Goal: Information Seeking & Learning: Learn about a topic

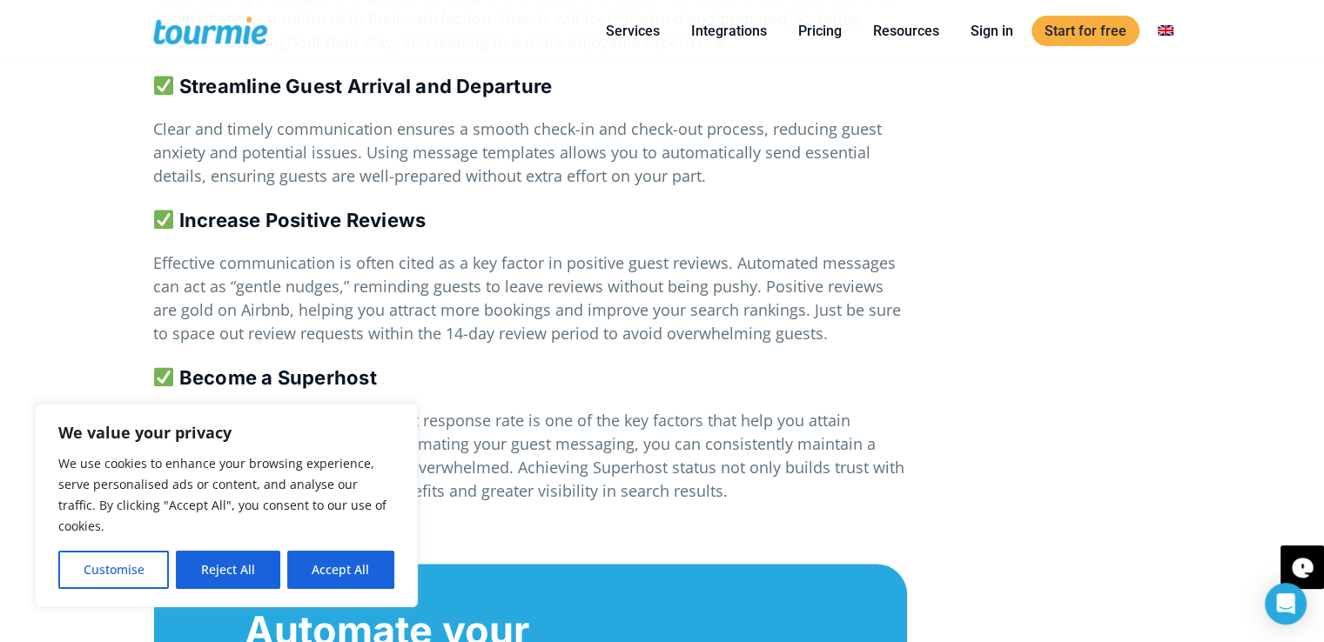
scroll to position [2196, 0]
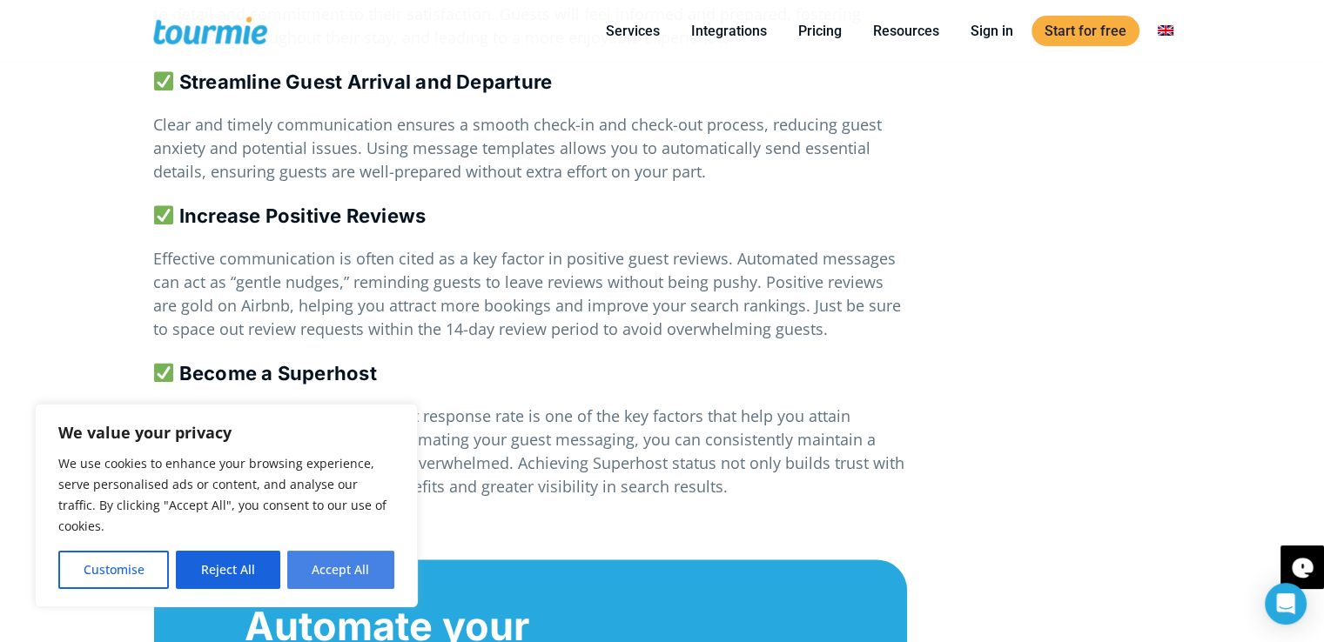
click at [334, 564] on button "Accept All" at bounding box center [340, 570] width 107 height 38
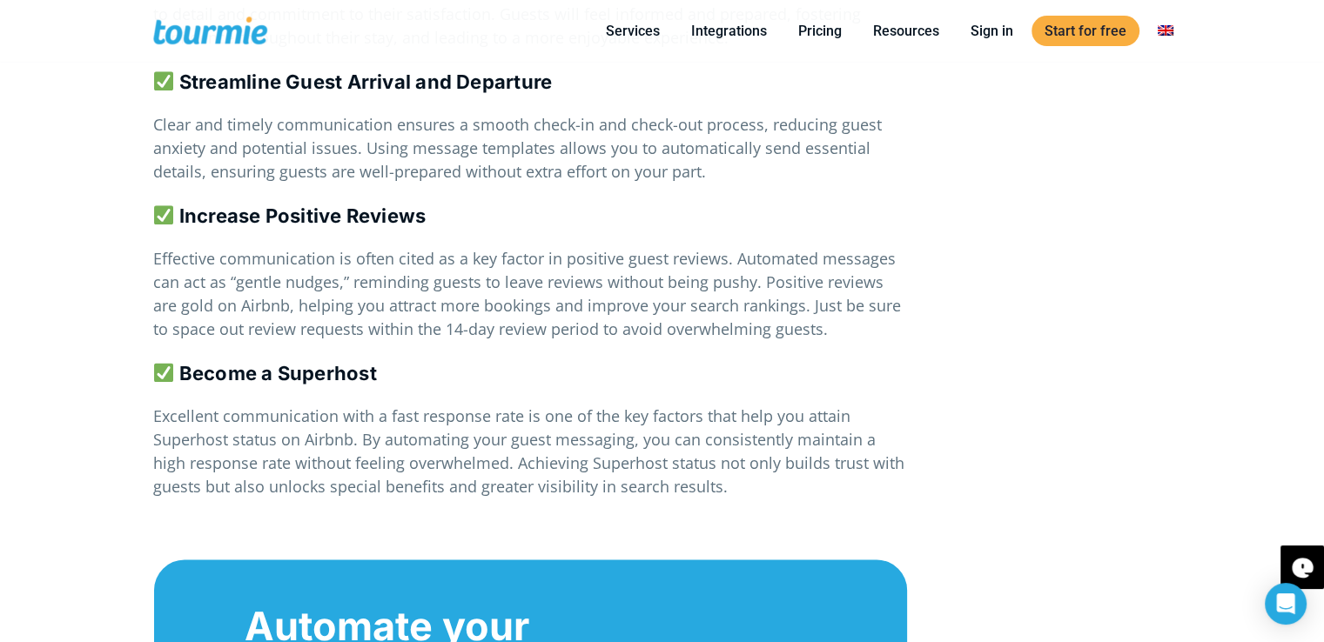
checkbox input "true"
click at [821, 38] on link "Pricing" at bounding box center [820, 31] width 70 height 22
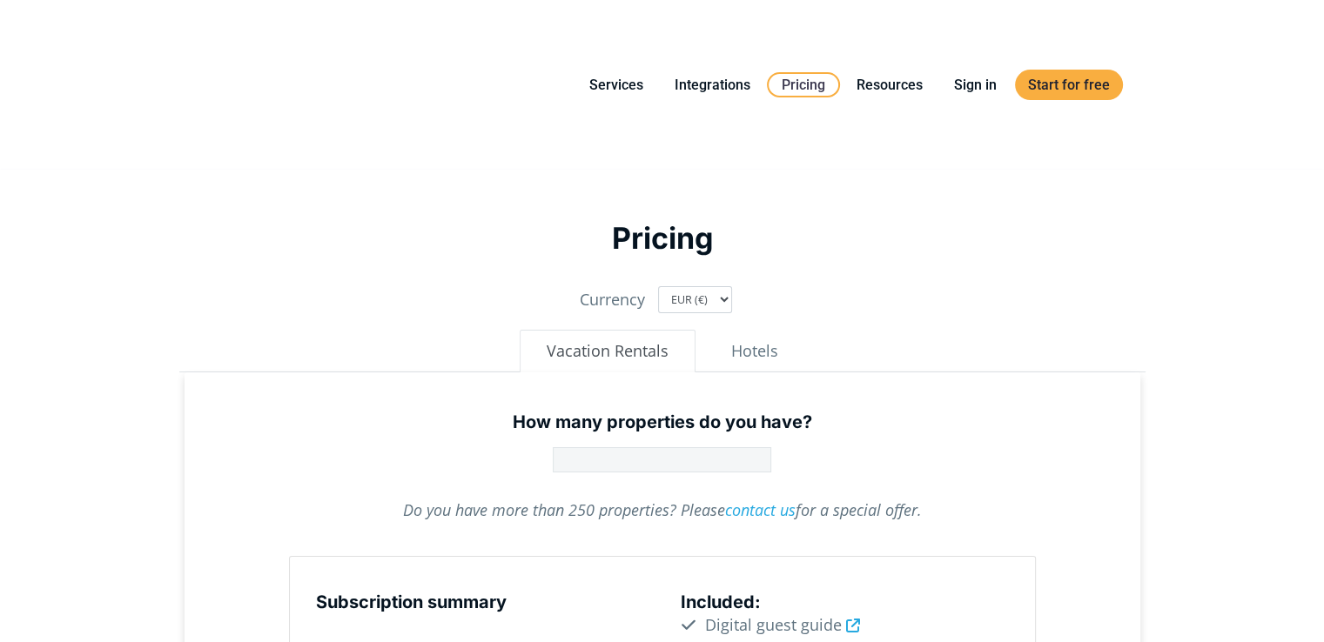
type input "1"
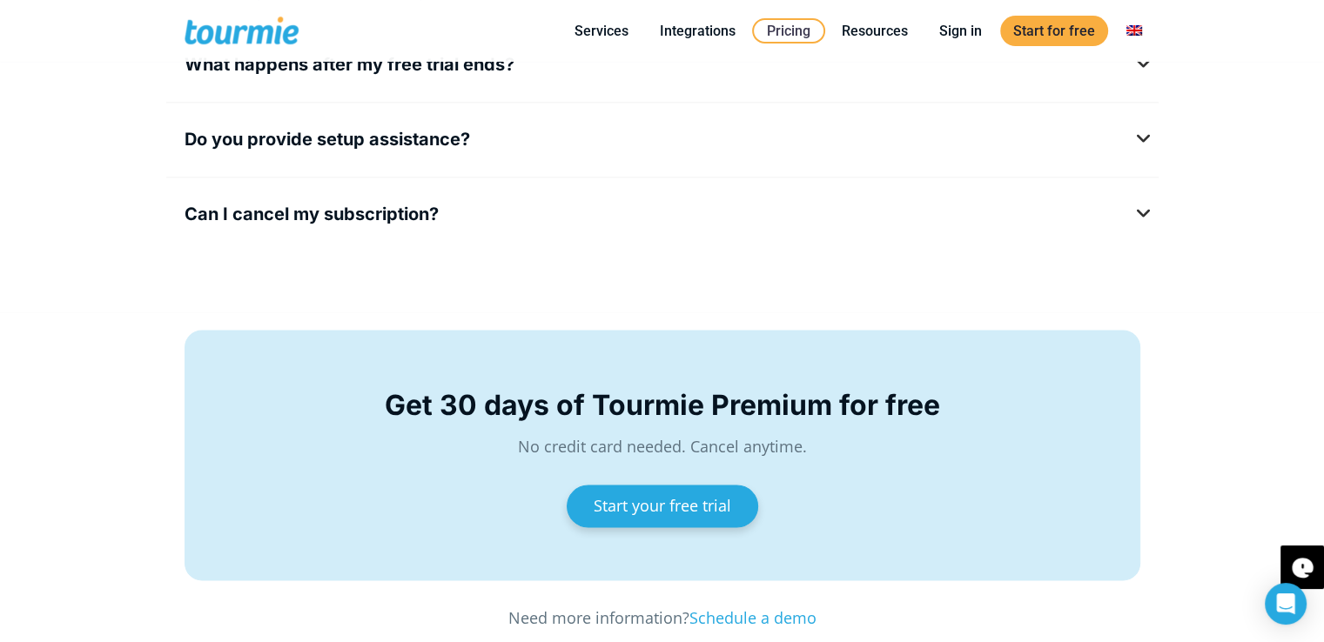
scroll to position [3107, 0]
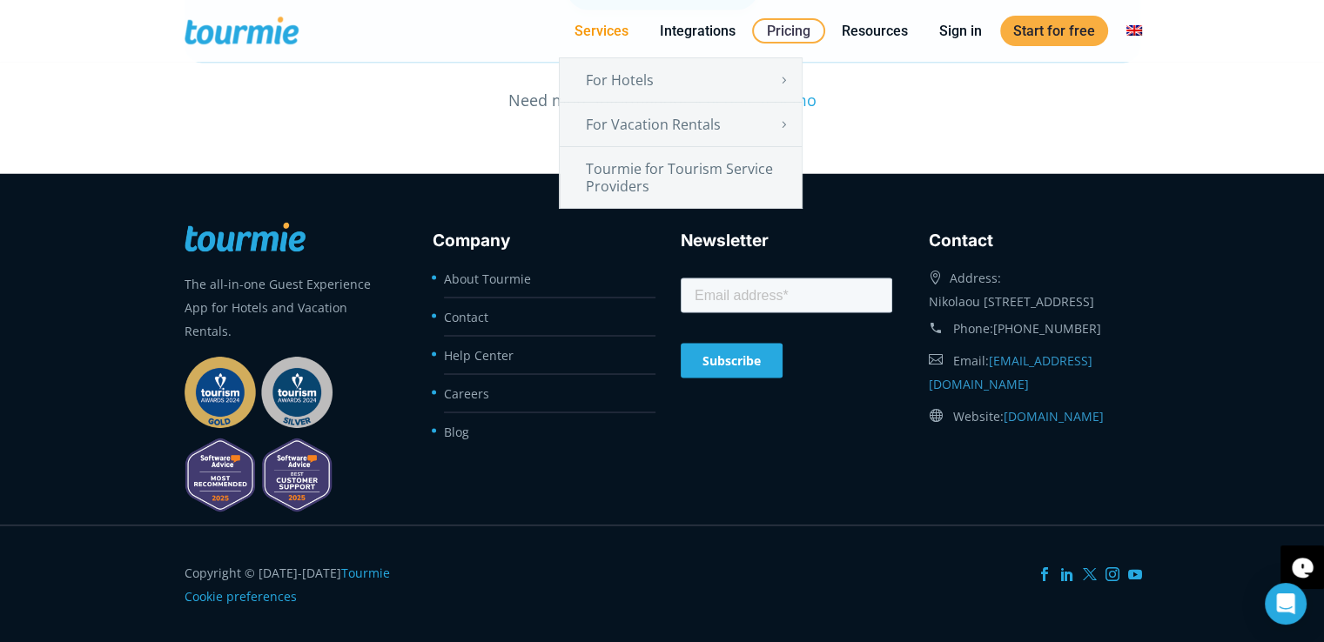
click at [607, 34] on link "Services" at bounding box center [601, 31] width 80 height 22
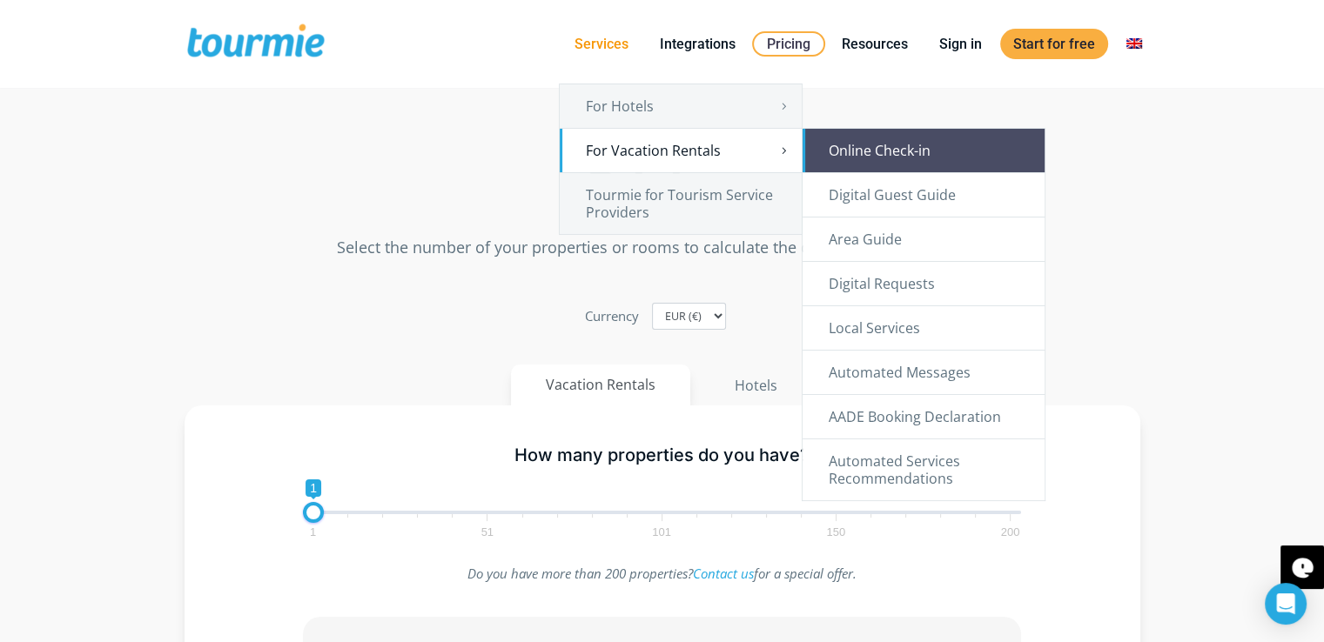
click at [849, 157] on link "Online Check-in" at bounding box center [923, 151] width 242 height 44
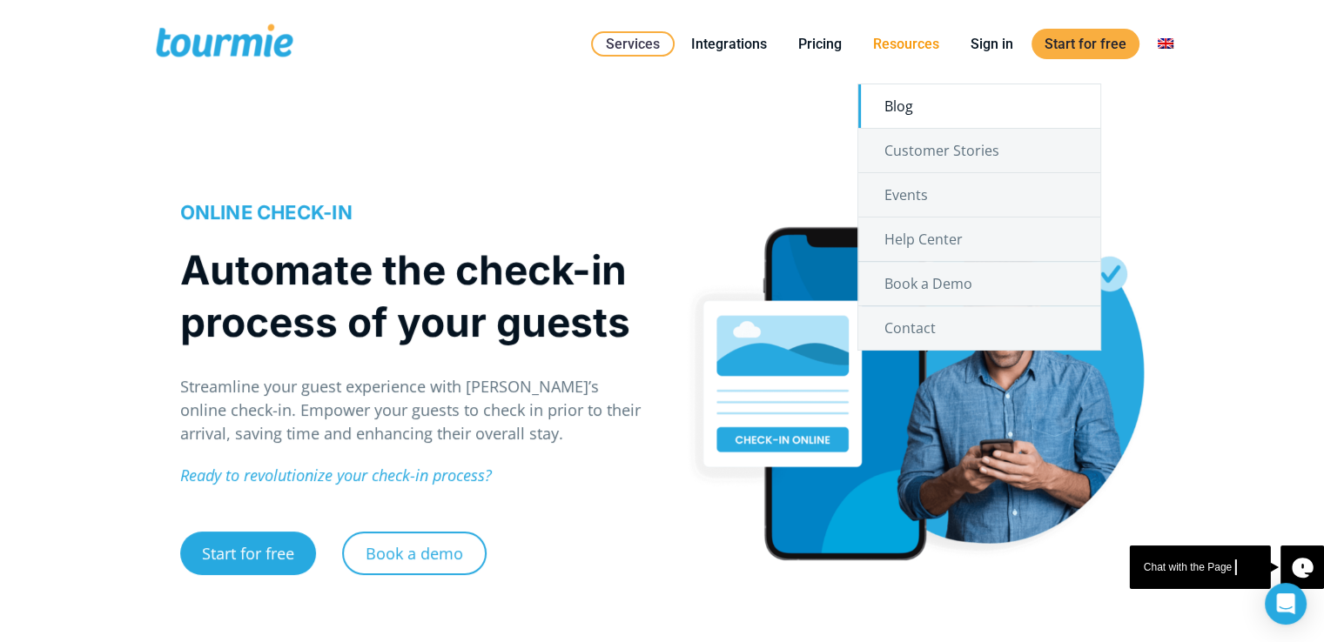
click at [936, 104] on link "Blog" at bounding box center [979, 106] width 242 height 44
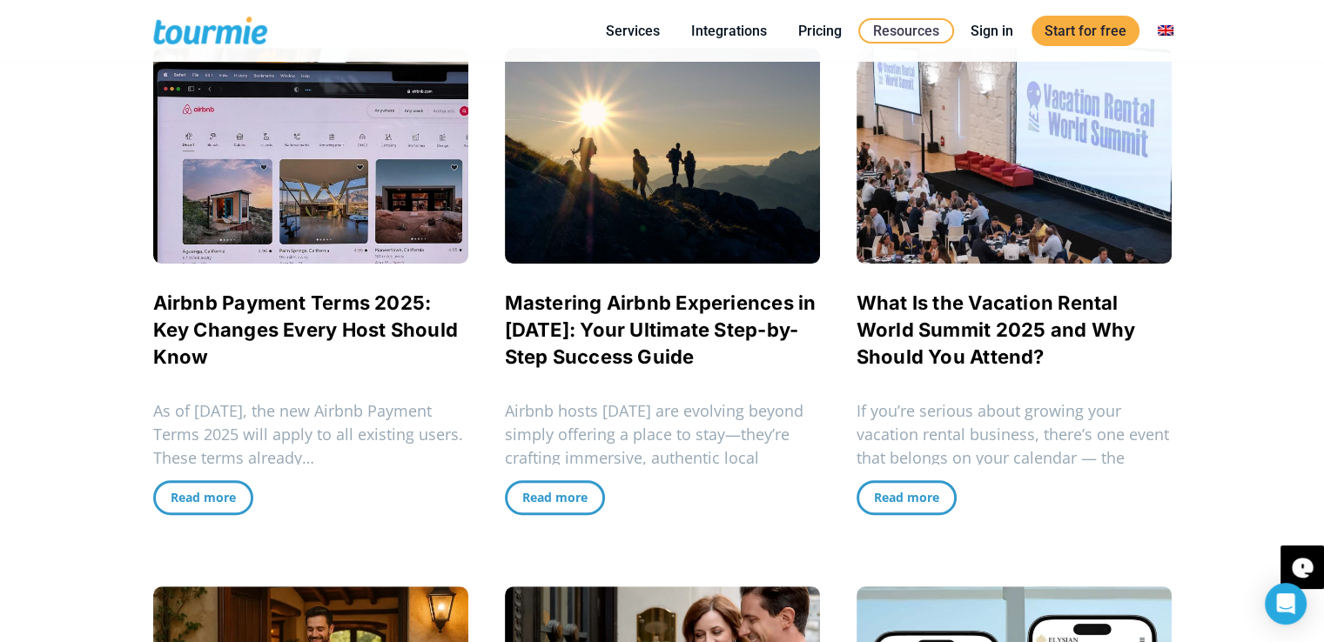
scroll to position [1009, 0]
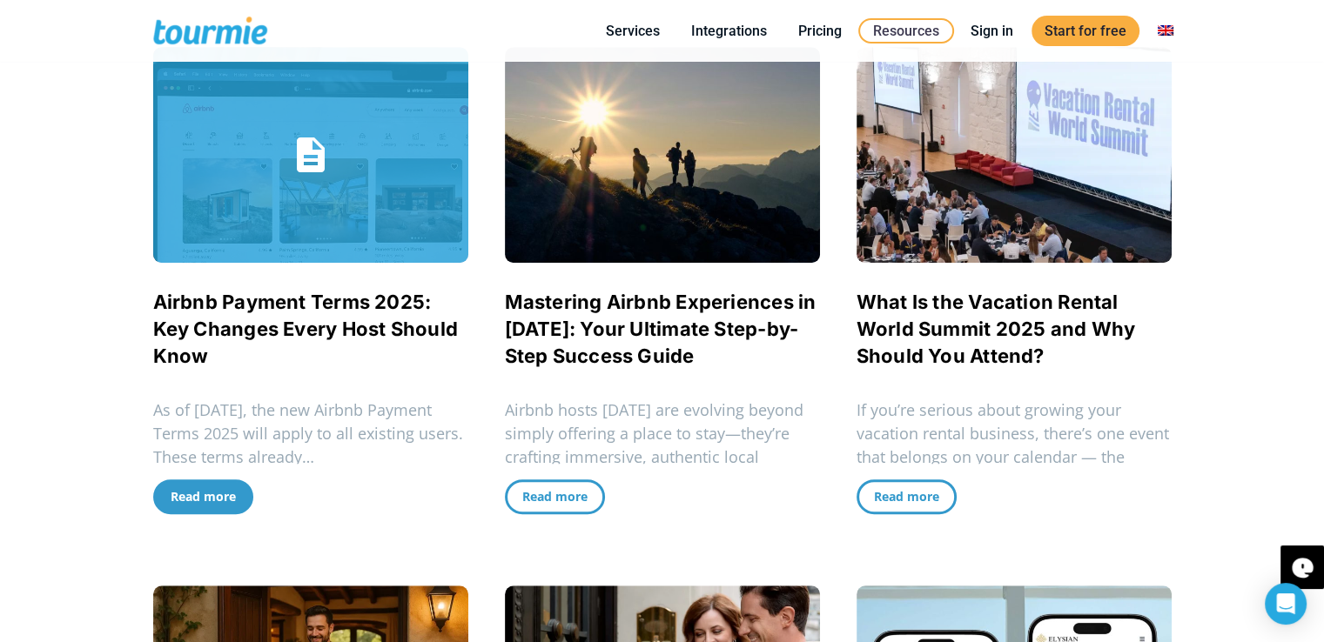
click at [212, 493] on span "Read more" at bounding box center [203, 496] width 65 height 17
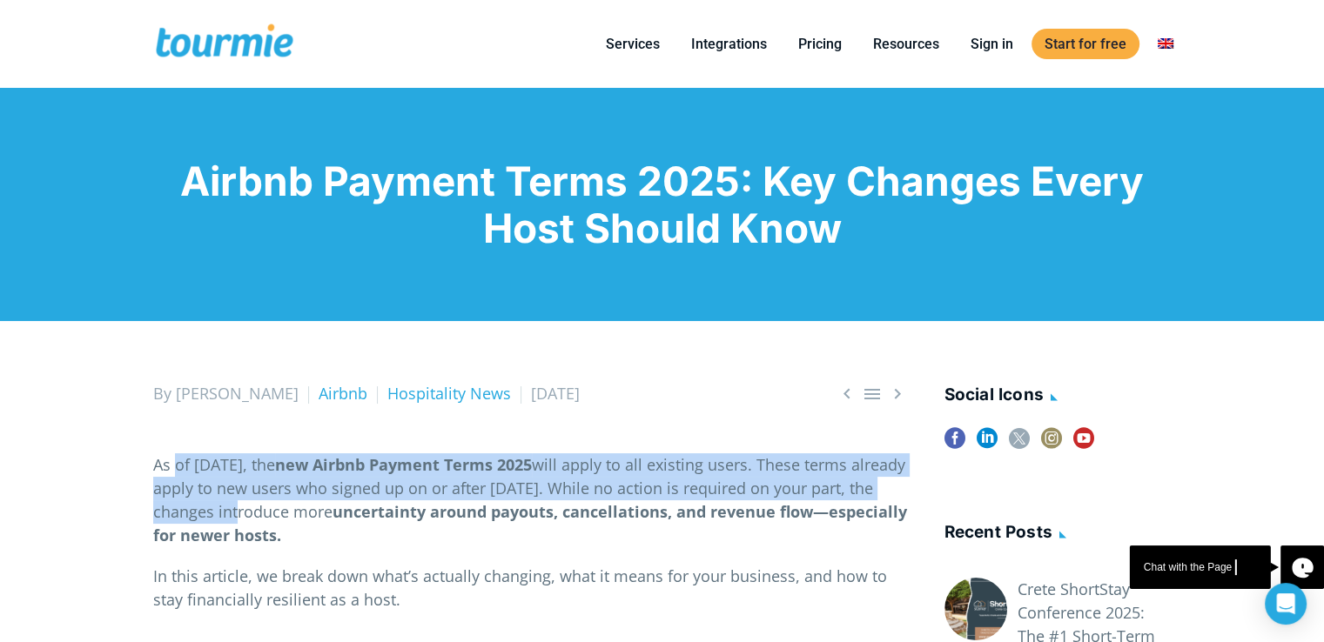
drag, startPoint x: 265, startPoint y: 482, endPoint x: 303, endPoint y: 504, distance: 44.0
click at [303, 504] on p "As of [DATE], the new Airbnb Payment Terms 2025 will apply to all existing user…" at bounding box center [530, 500] width 754 height 94
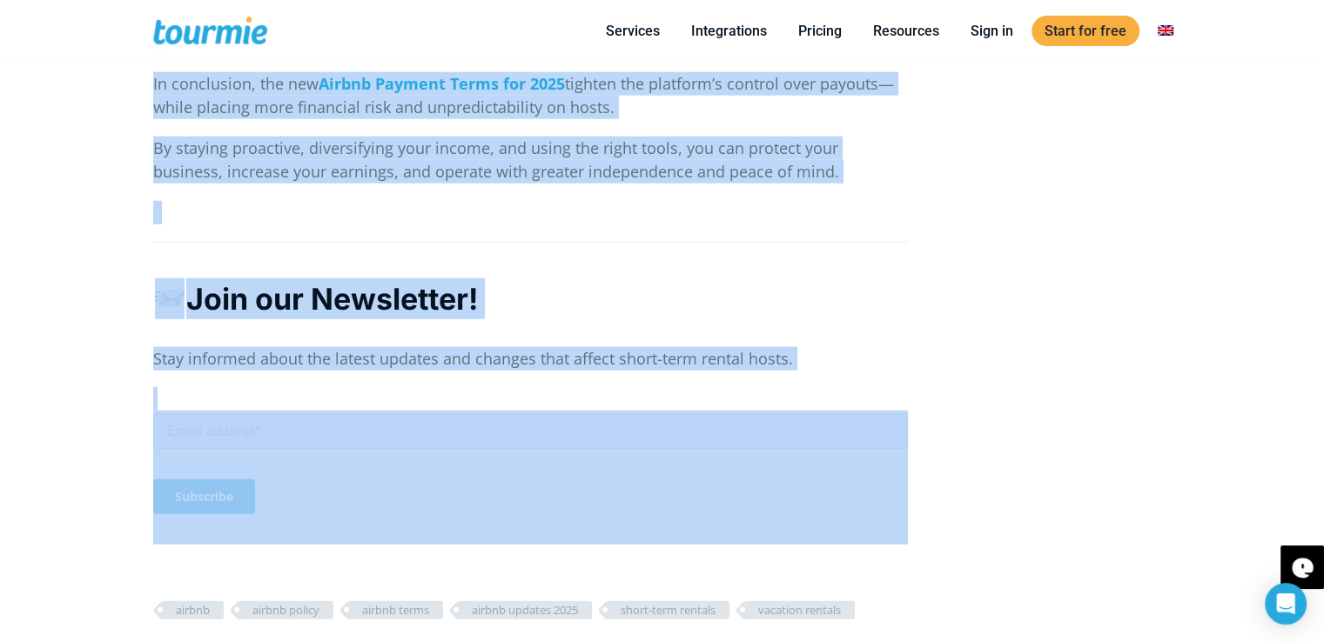
scroll to position [4260, 0]
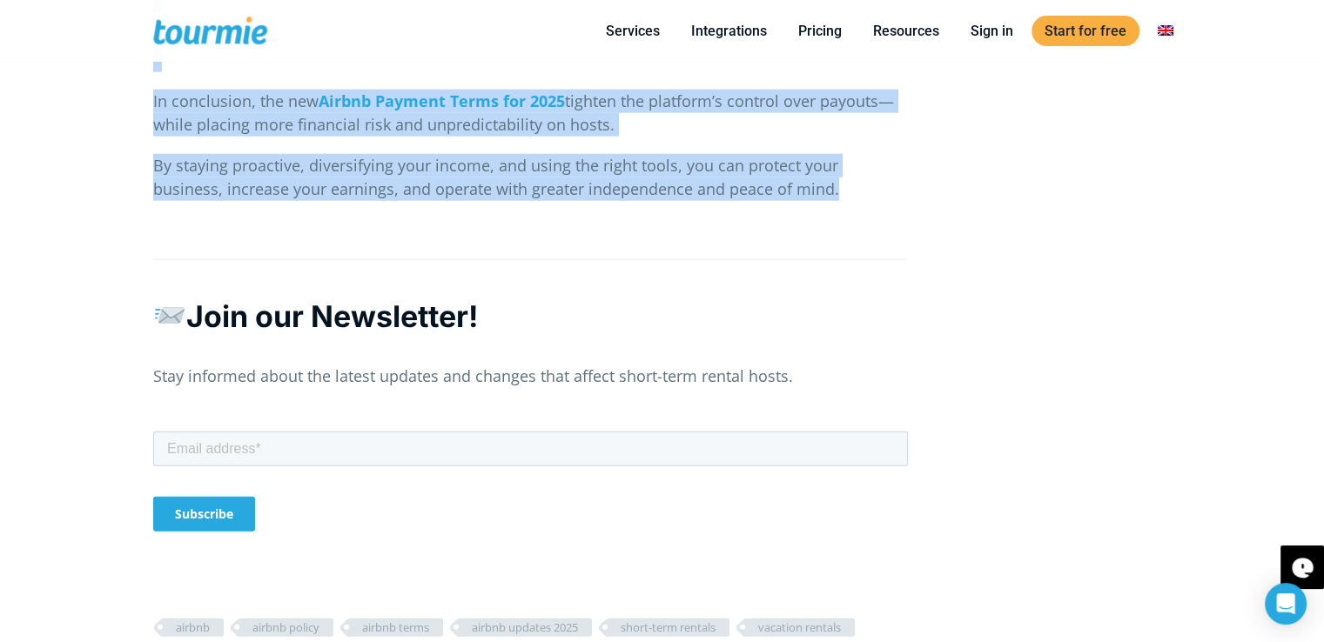
drag, startPoint x: 146, startPoint y: 460, endPoint x: 784, endPoint y: 182, distance: 696.0
copy div "As of September 8, 2025, the new Airbnb Payment Terms 2025 will apply to all ex…"
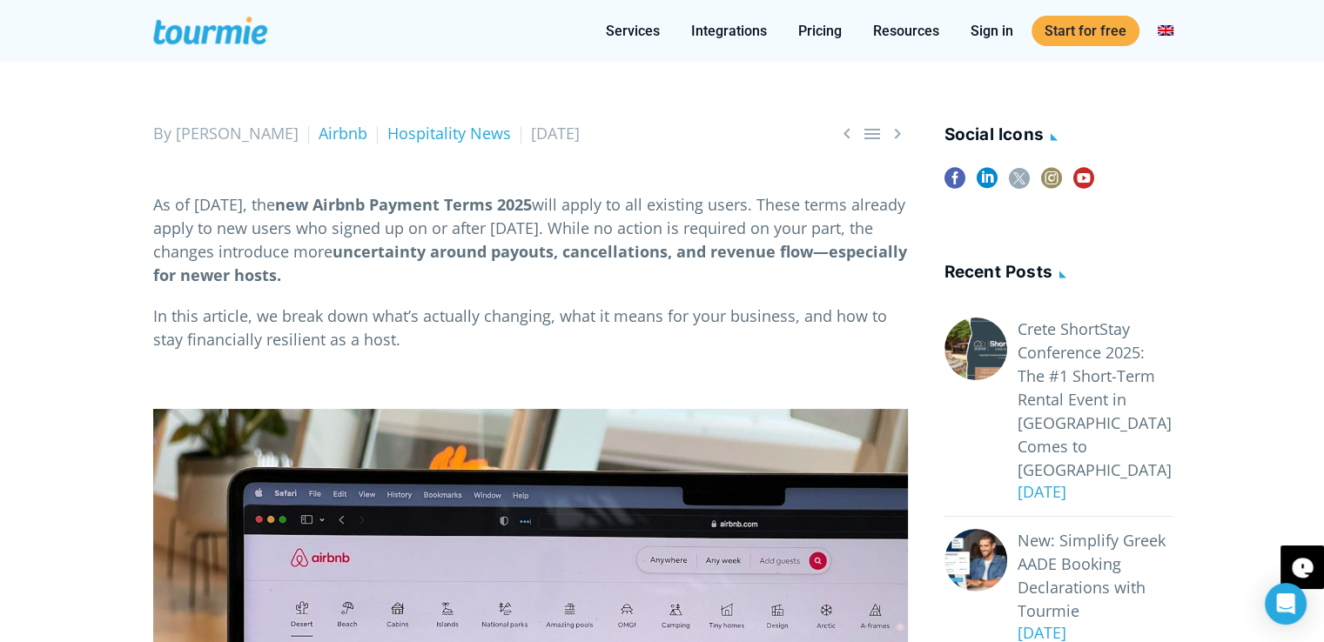
scroll to position [0, 0]
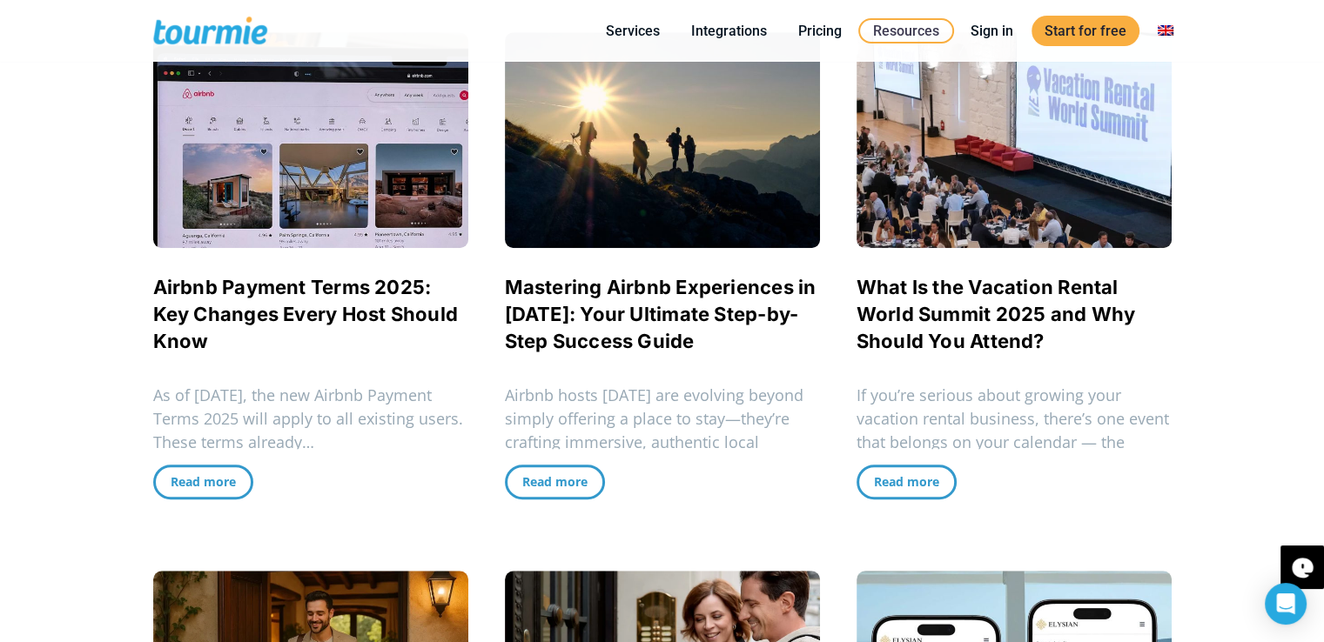
scroll to position [1026, 0]
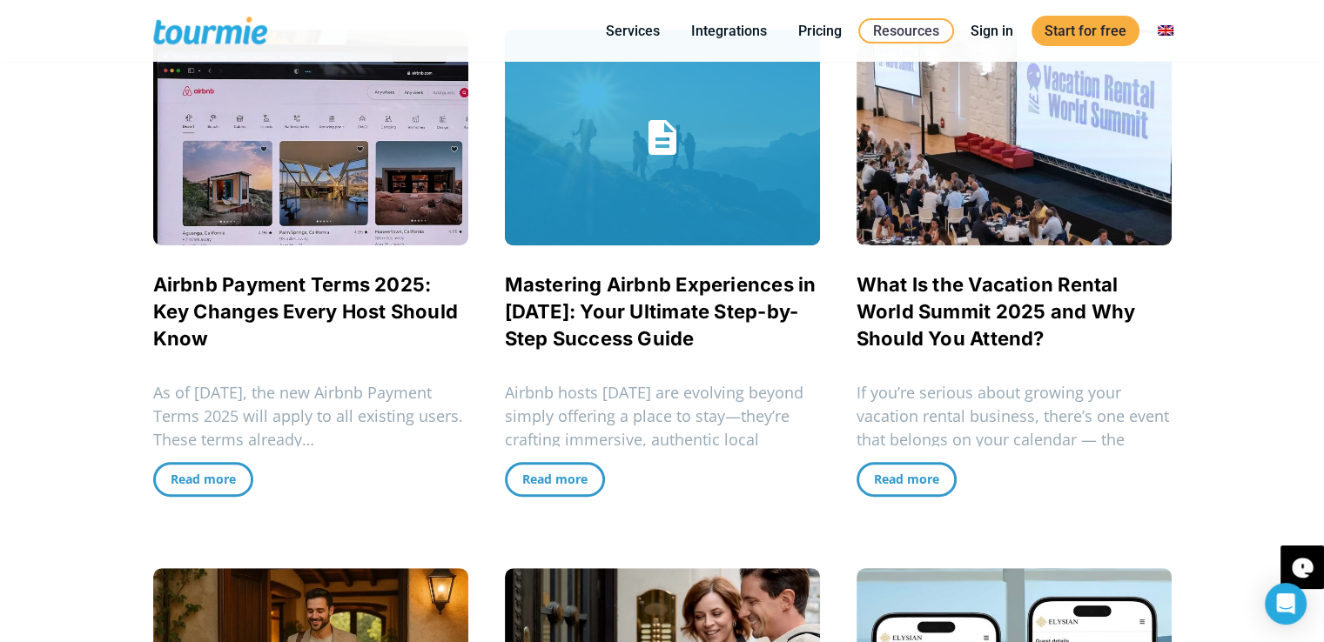
click at [696, 311] on link "Mastering Airbnb Experiences in [DATE]: Your Ultimate Step-by-Step Success Guide" at bounding box center [661, 311] width 312 height 77
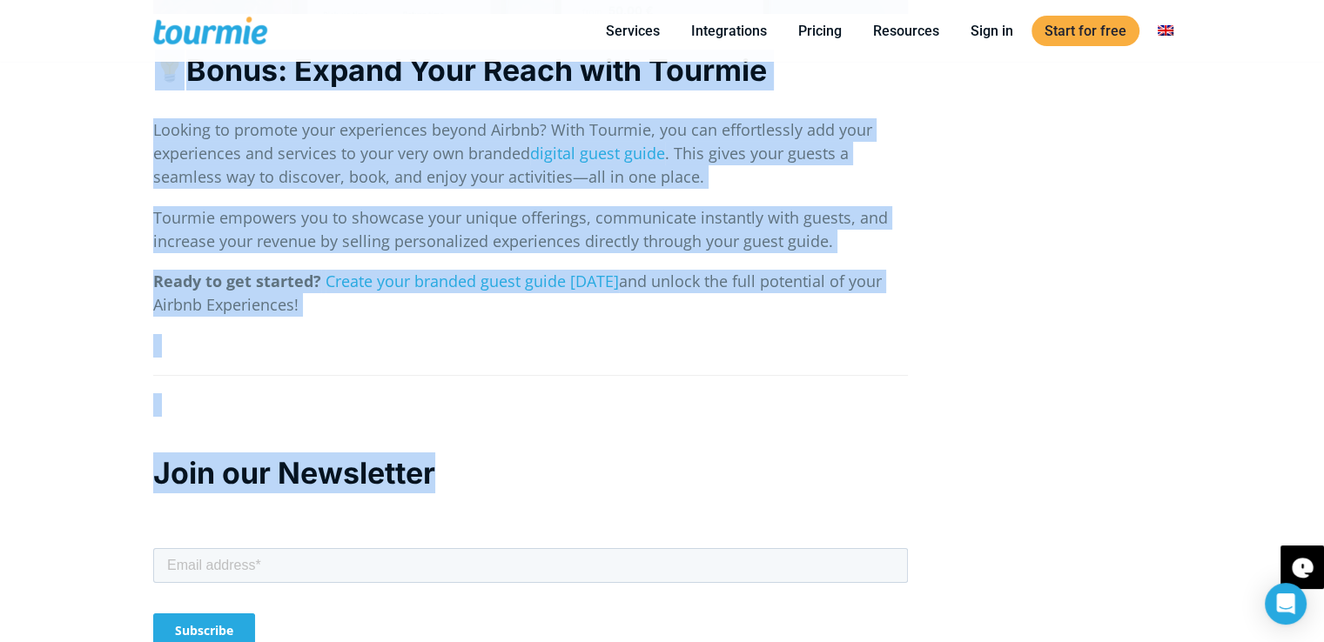
scroll to position [6374, 0]
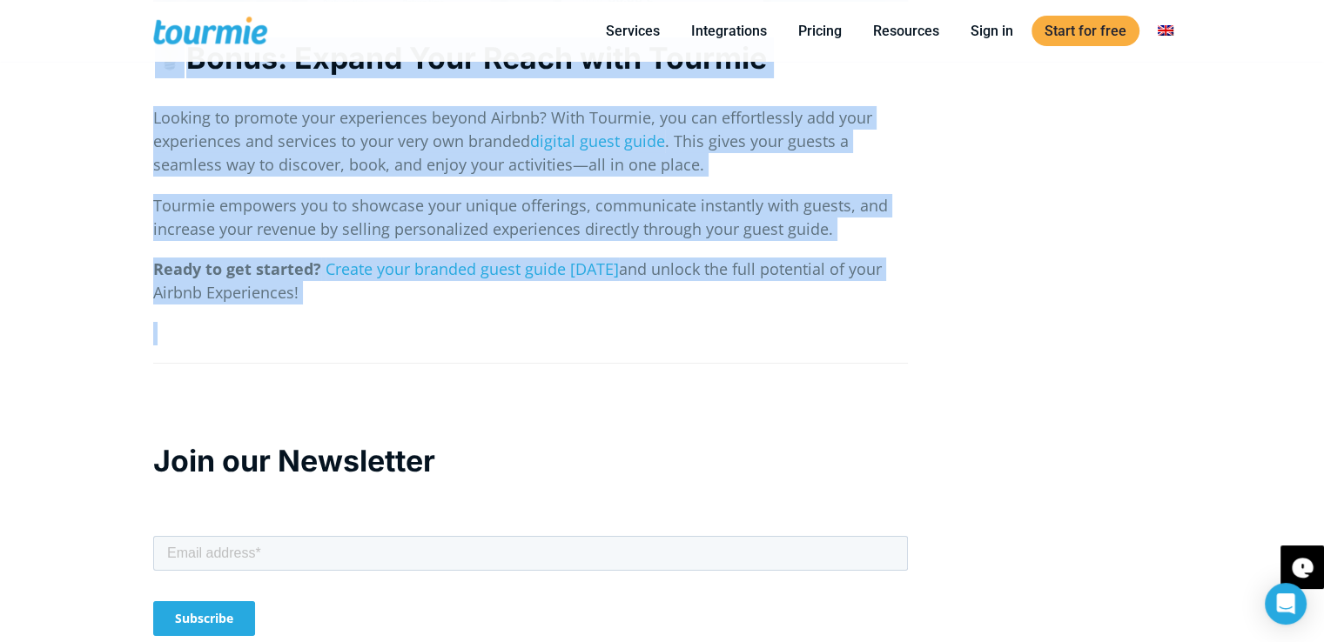
drag, startPoint x: 136, startPoint y: 453, endPoint x: 532, endPoint y: 332, distance: 414.3
copy div "Airbnb hosts today are evolving beyond simply offering a place to stay —they’re…"
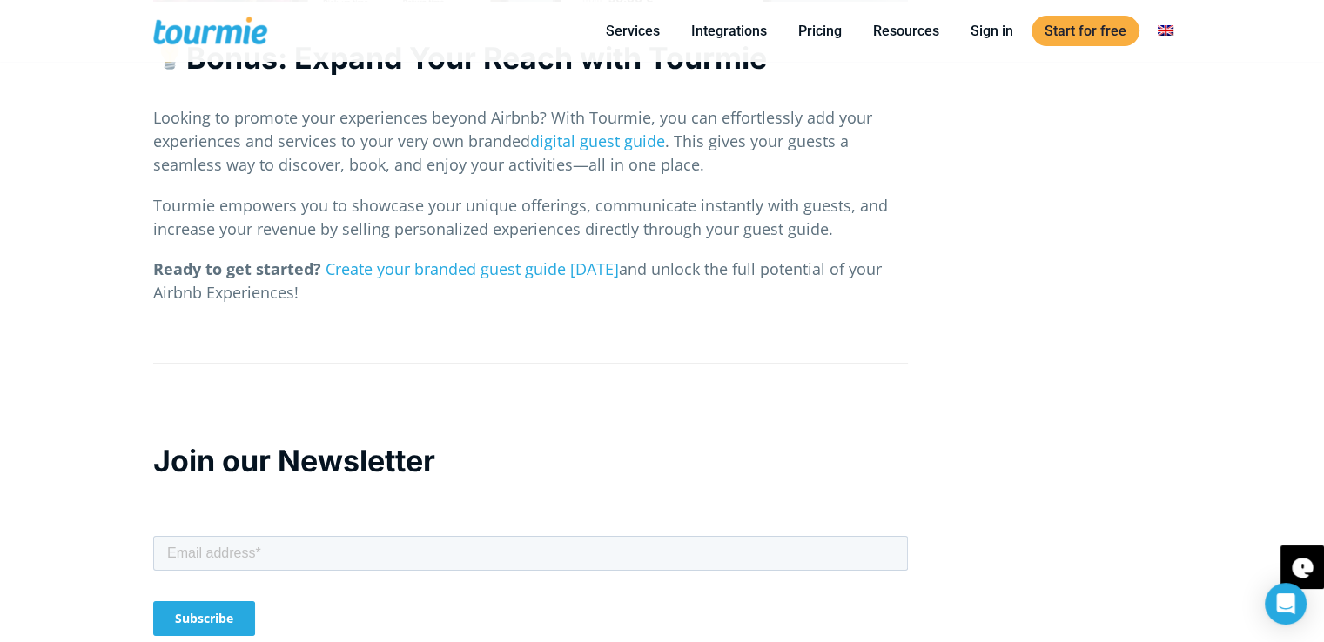
click at [626, 384] on p at bounding box center [530, 392] width 754 height 23
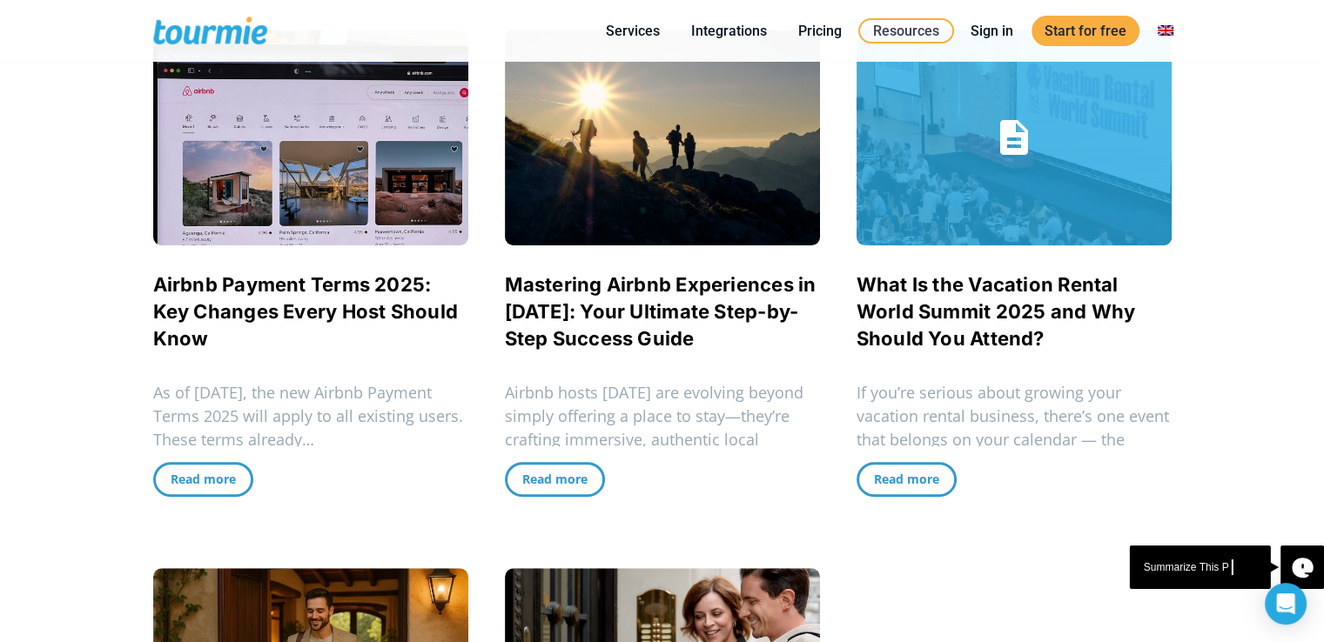
click at [1009, 322] on span "What Is the Vacation Rental World Summit 2025 and Why Should You Attend?" at bounding box center [1013, 312] width 315 height 81
click at [1013, 331] on link "What Is the Vacation Rental World Summit 2025 and Why Should You Attend?" at bounding box center [995, 311] width 279 height 77
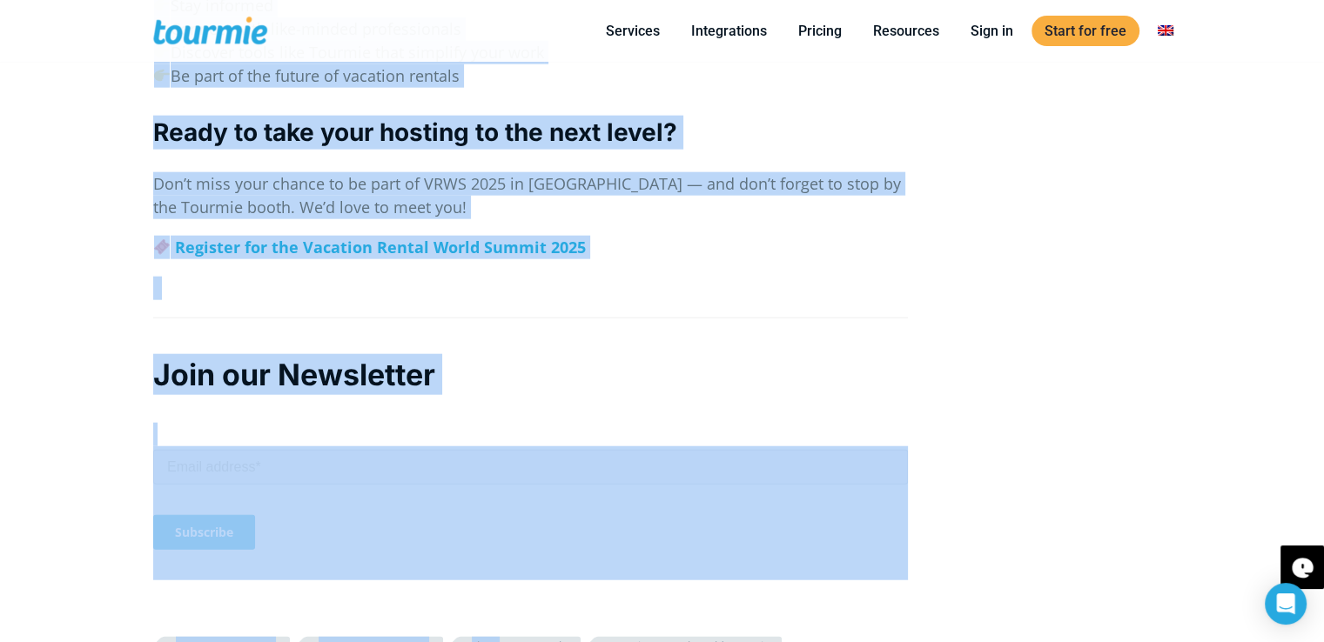
scroll to position [4205, 0]
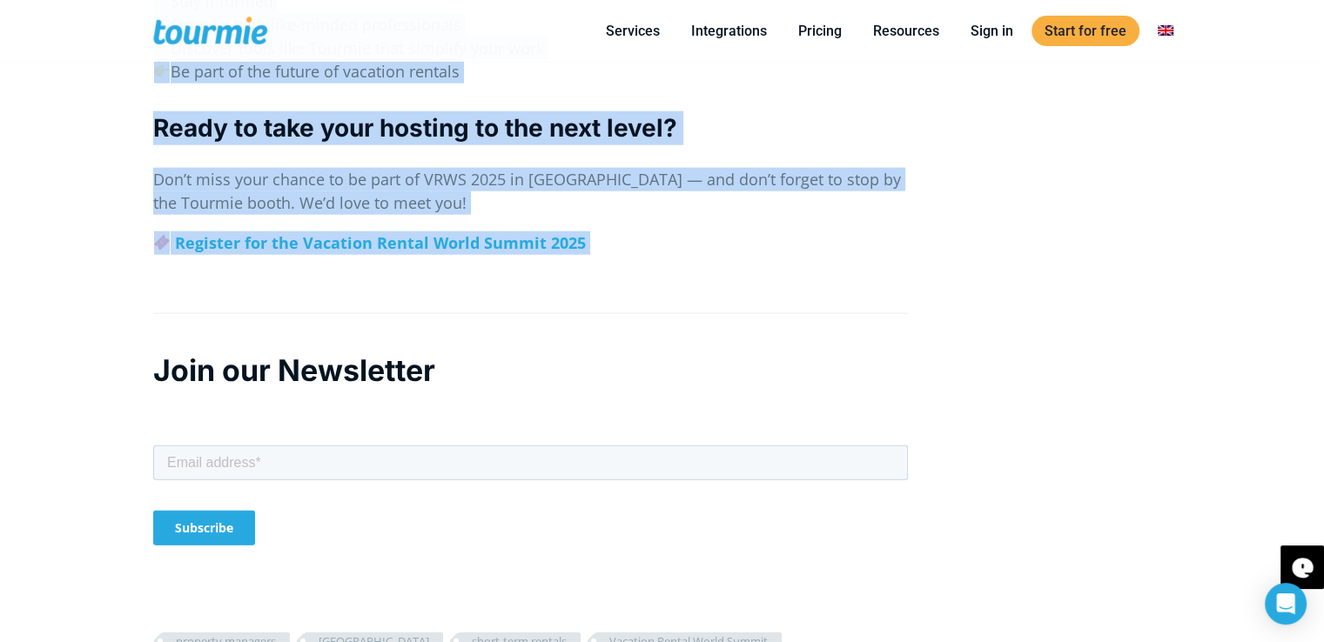
drag, startPoint x: 125, startPoint y: 443, endPoint x: 612, endPoint y: 211, distance: 538.7
copy div "If you’re serious about growing your vacation rental business, there’s one even…"
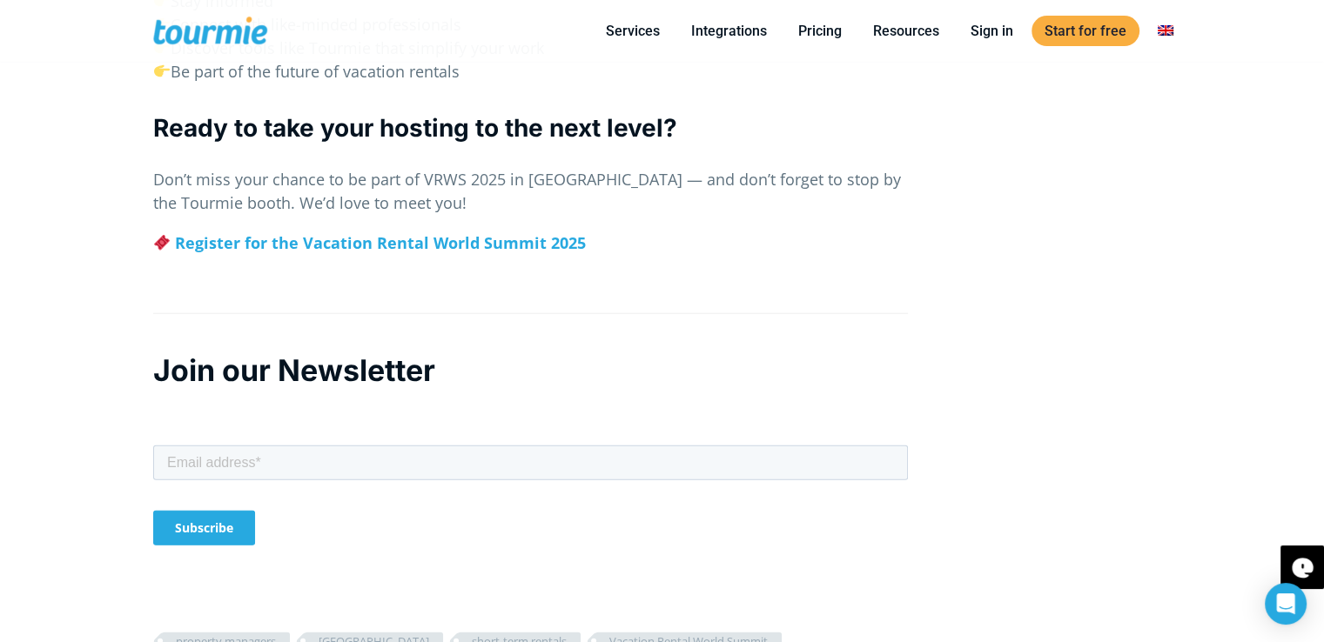
click at [588, 350] on h2 "Join our Newsletter" at bounding box center [530, 370] width 754 height 41
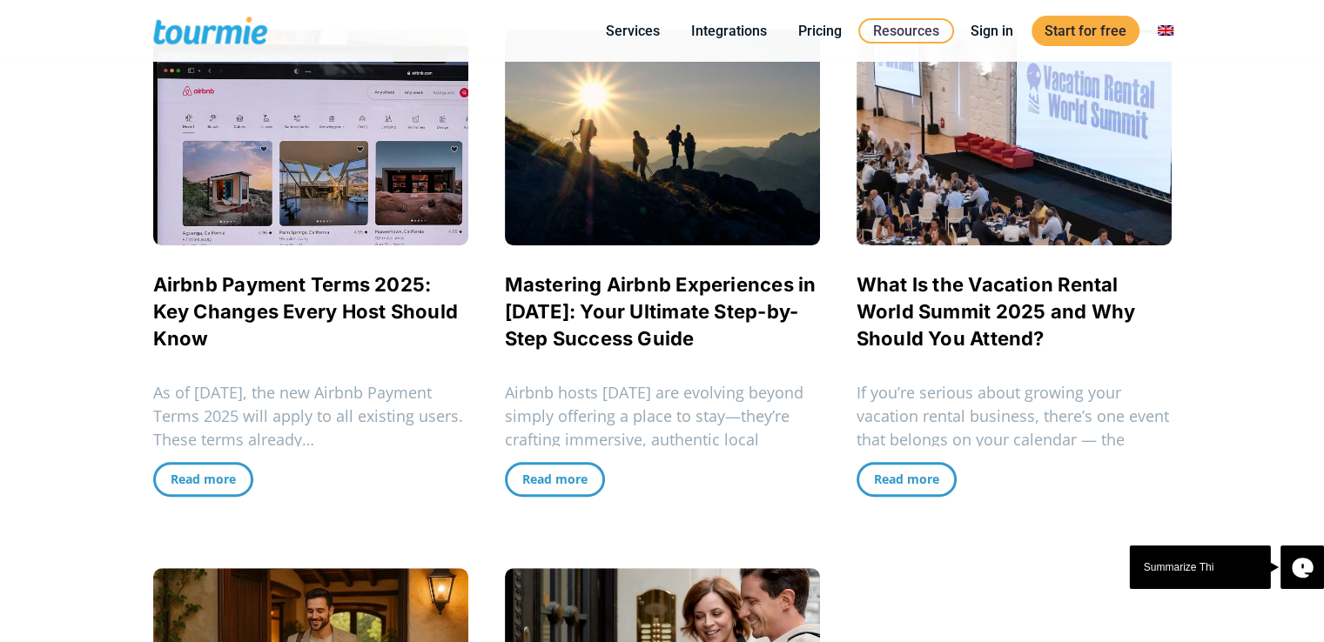
checkbox input "true"
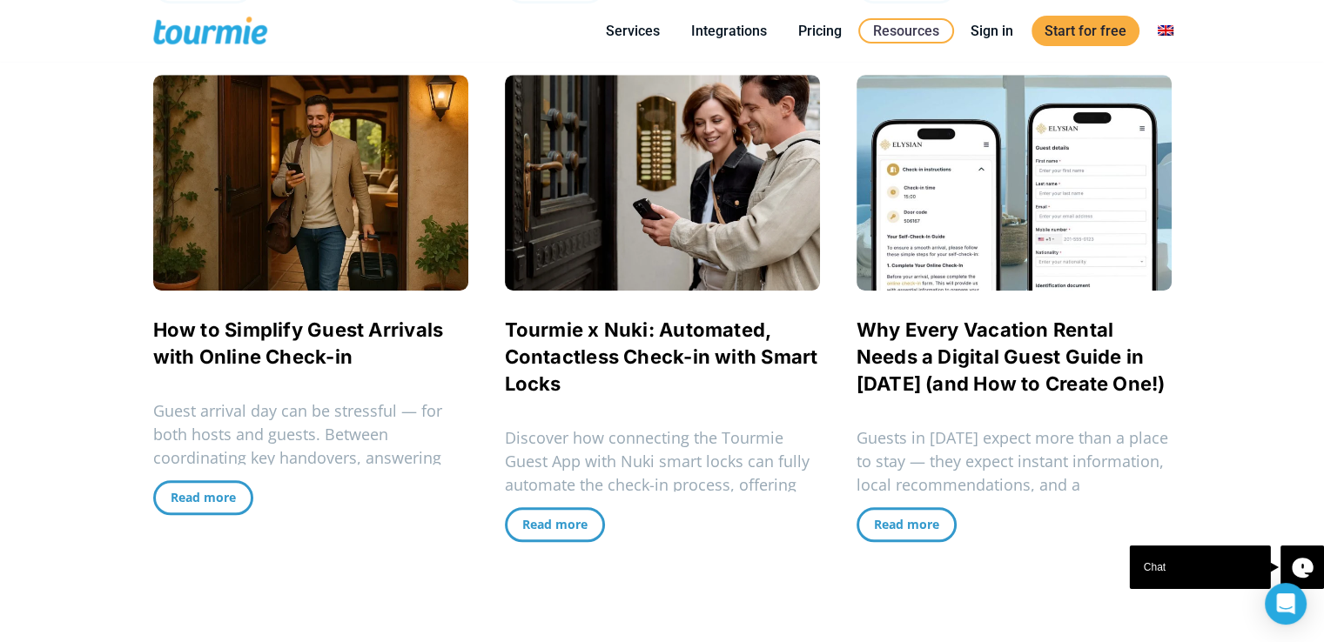
scroll to position [1504, 0]
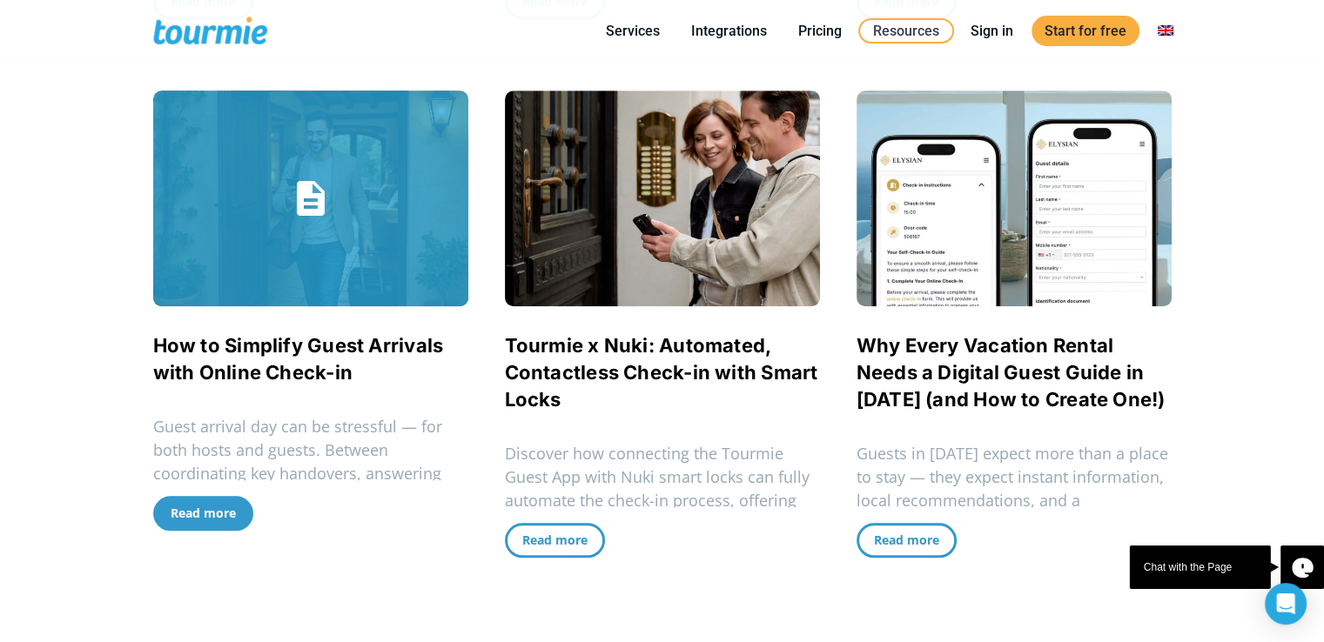
click at [228, 514] on span "Read more" at bounding box center [203, 513] width 65 height 17
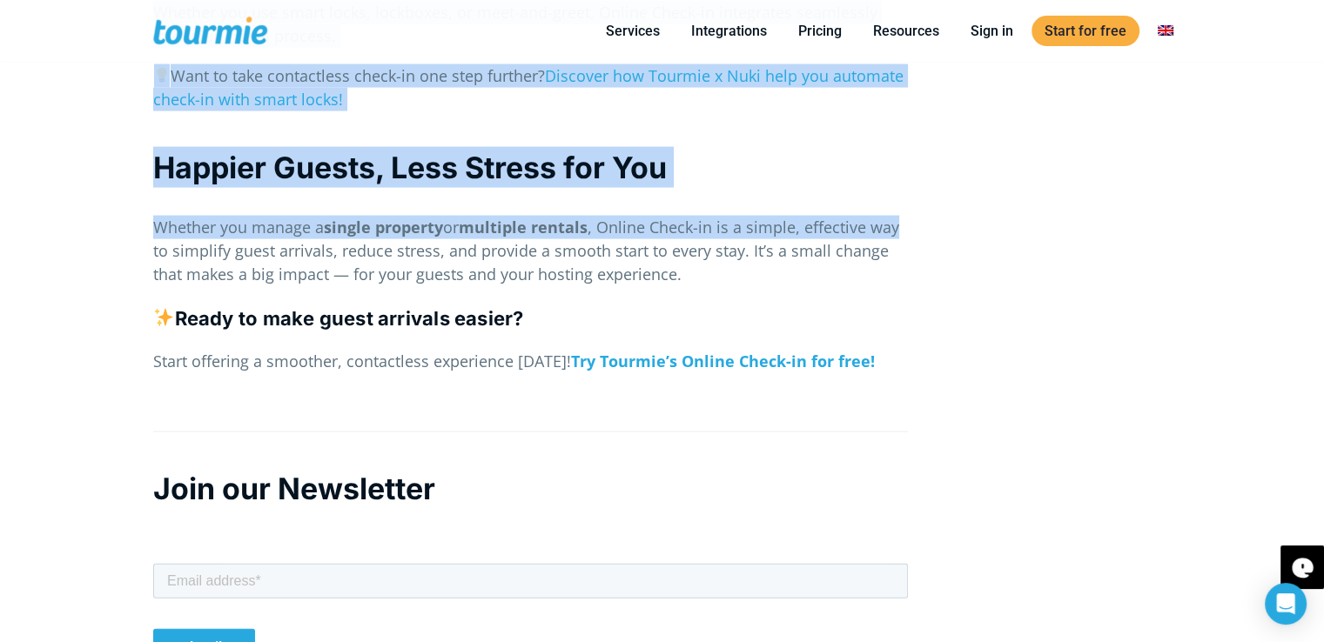
scroll to position [3578, 0]
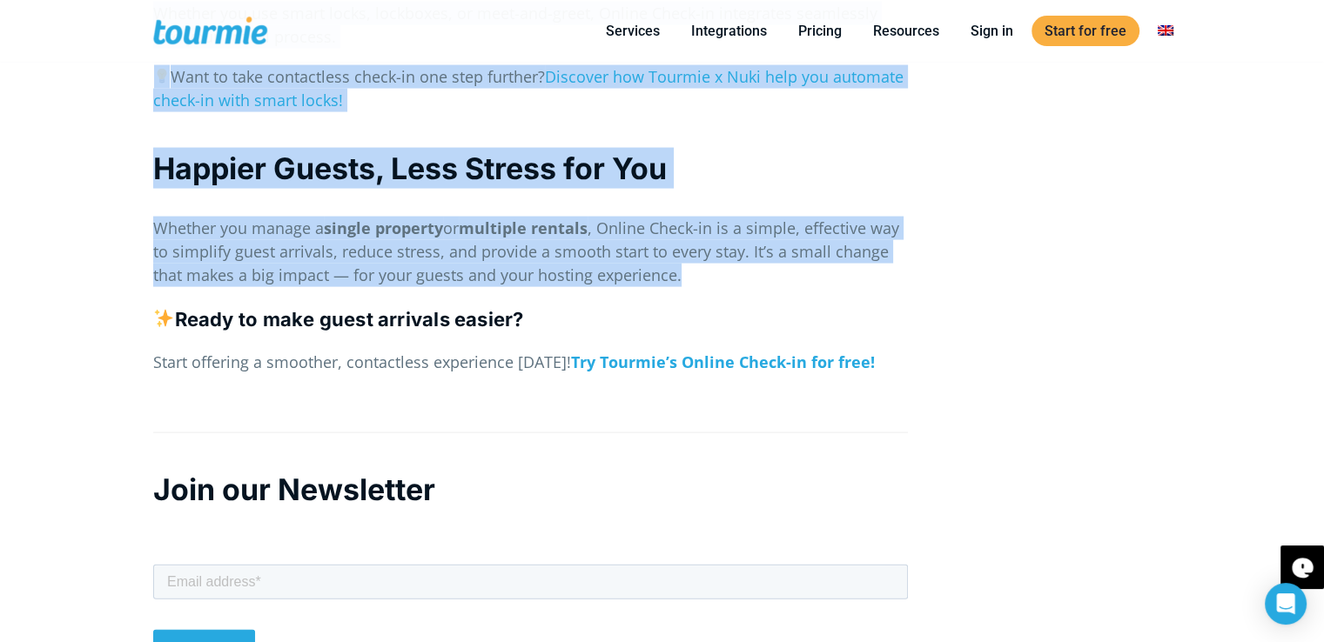
drag, startPoint x: 148, startPoint y: 412, endPoint x: 866, endPoint y: 255, distance: 735.0
copy div "Guest arrival day can be stressful — for both hosts and guests. Between coordin…"
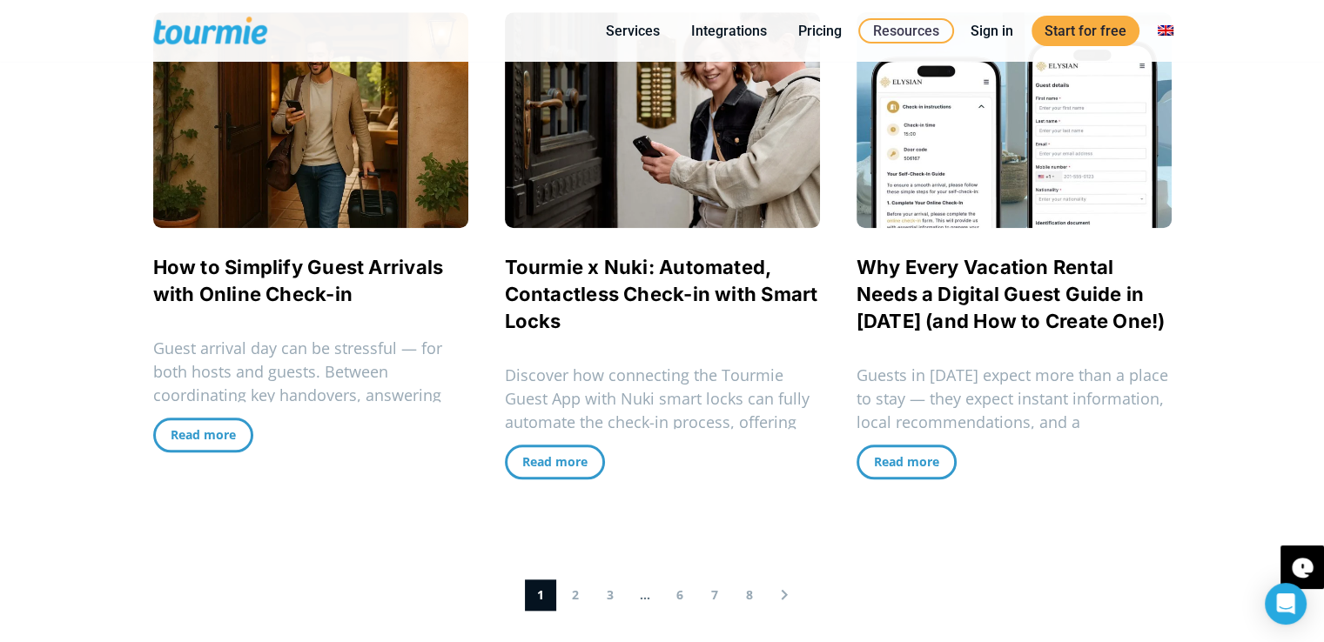
scroll to position [1585, 0]
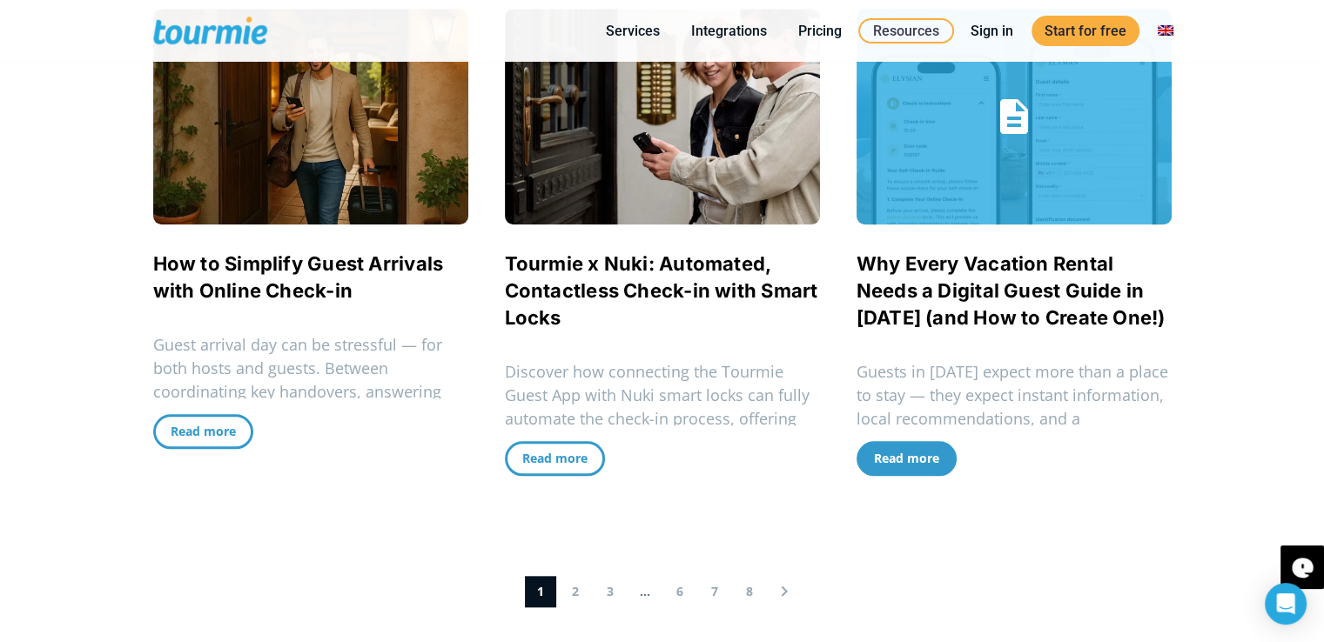
click at [915, 459] on span "Read more" at bounding box center [906, 458] width 65 height 17
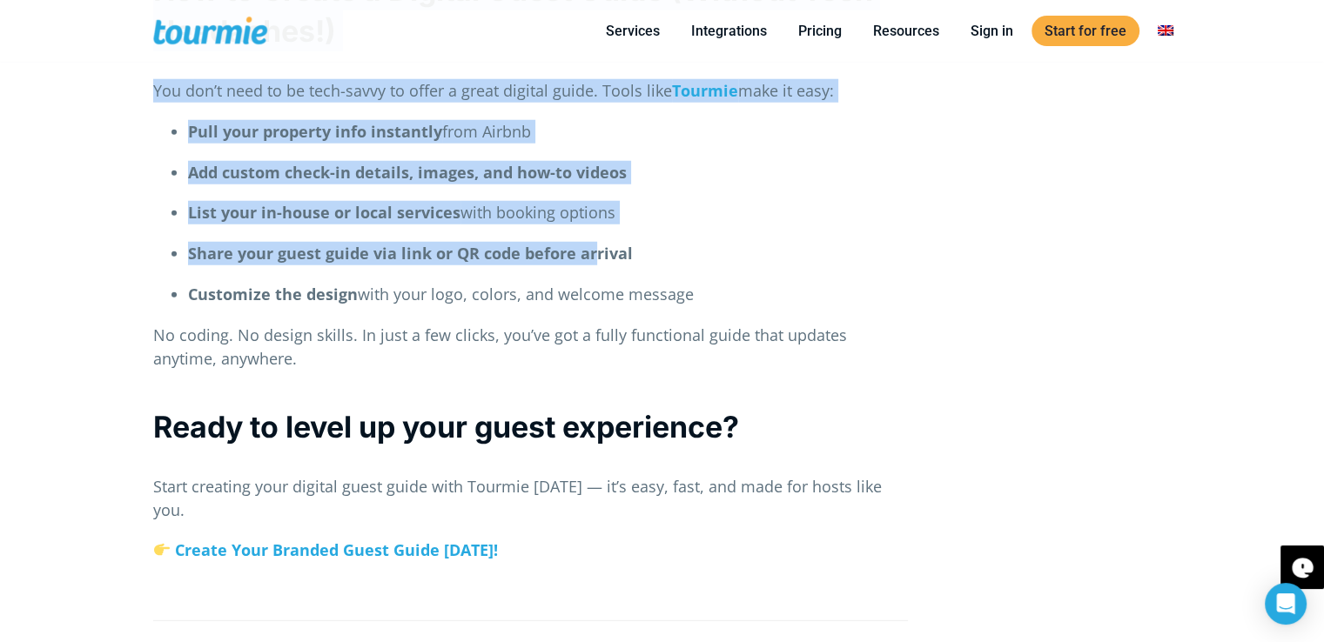
scroll to position [4682, 0]
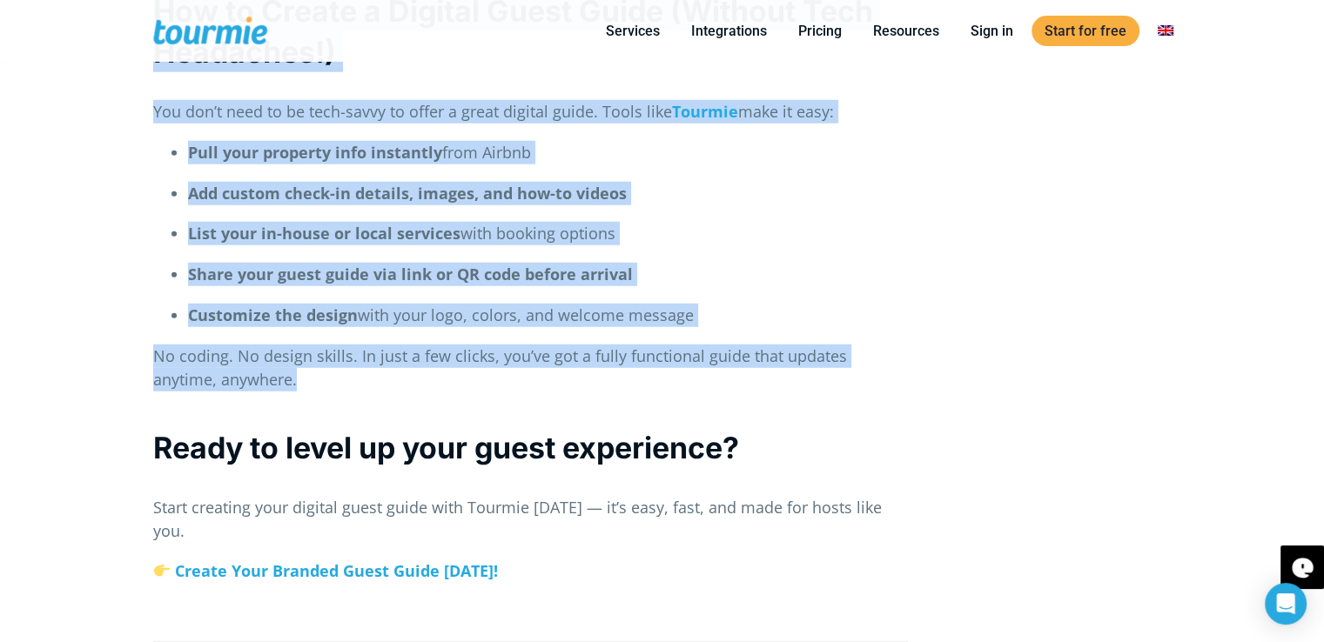
drag, startPoint x: 143, startPoint y: 514, endPoint x: 902, endPoint y: 381, distance: 770.4
copy div "Guests in 2025 expect more than a place to stay — they expect instant informati…"
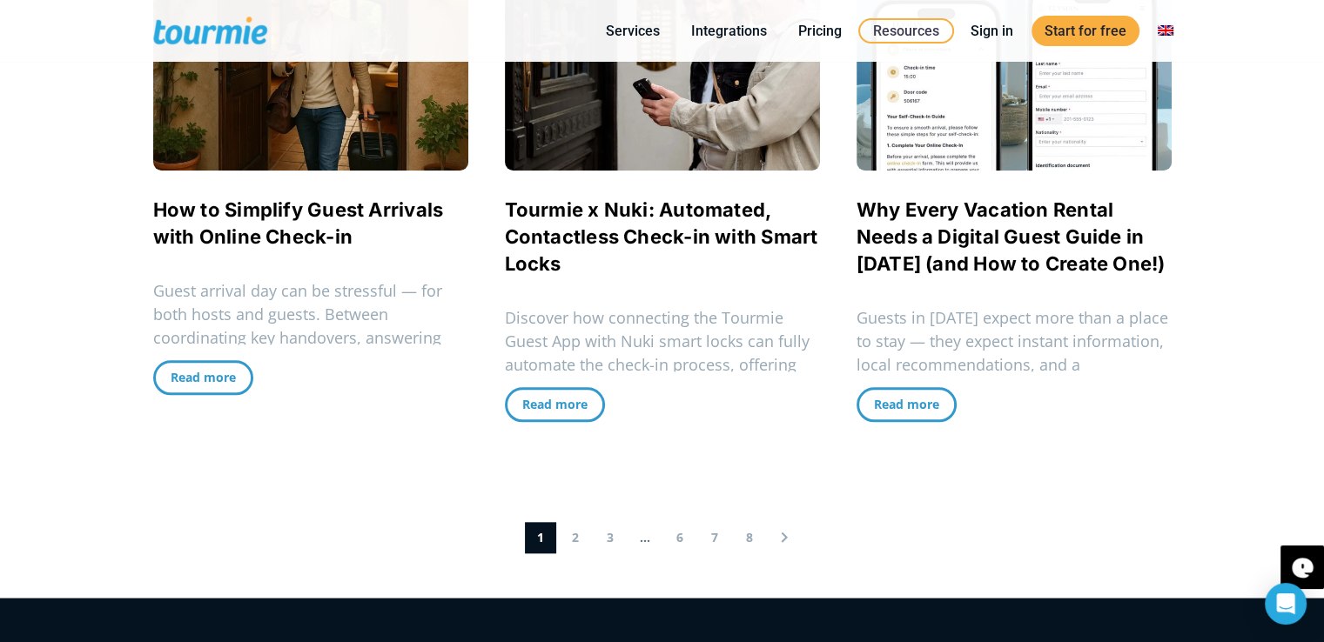
scroll to position [1643, 0]
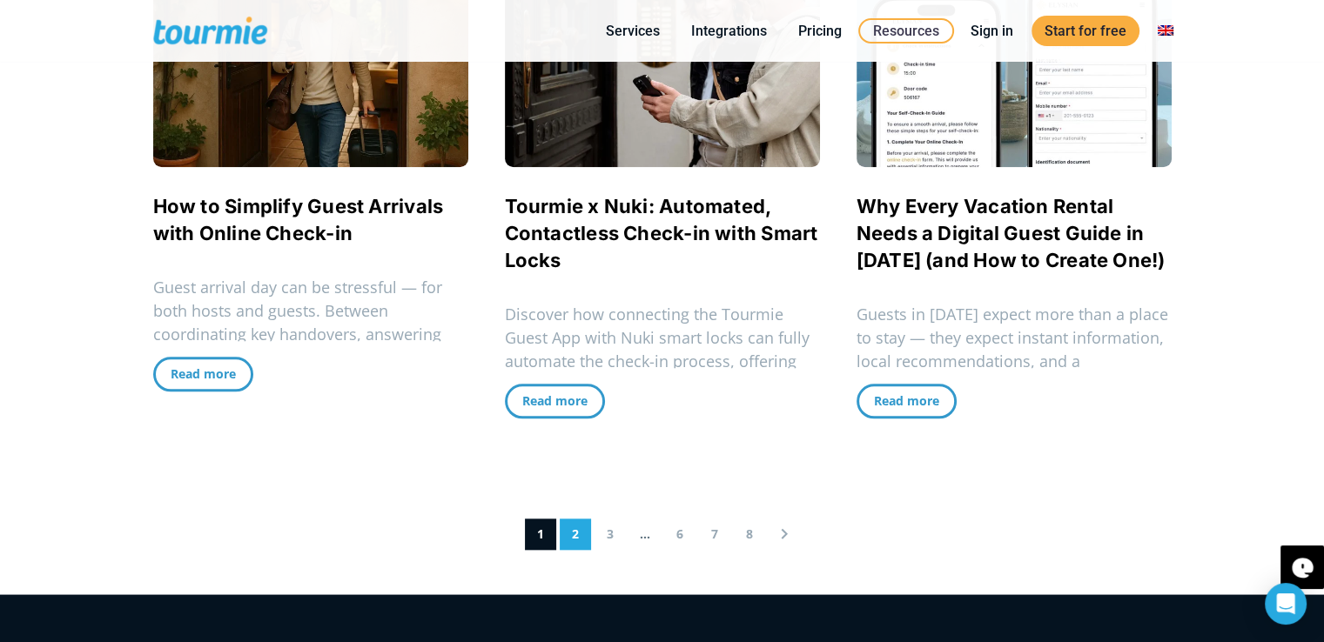
click at [582, 536] on link "2" at bounding box center [575, 534] width 31 height 31
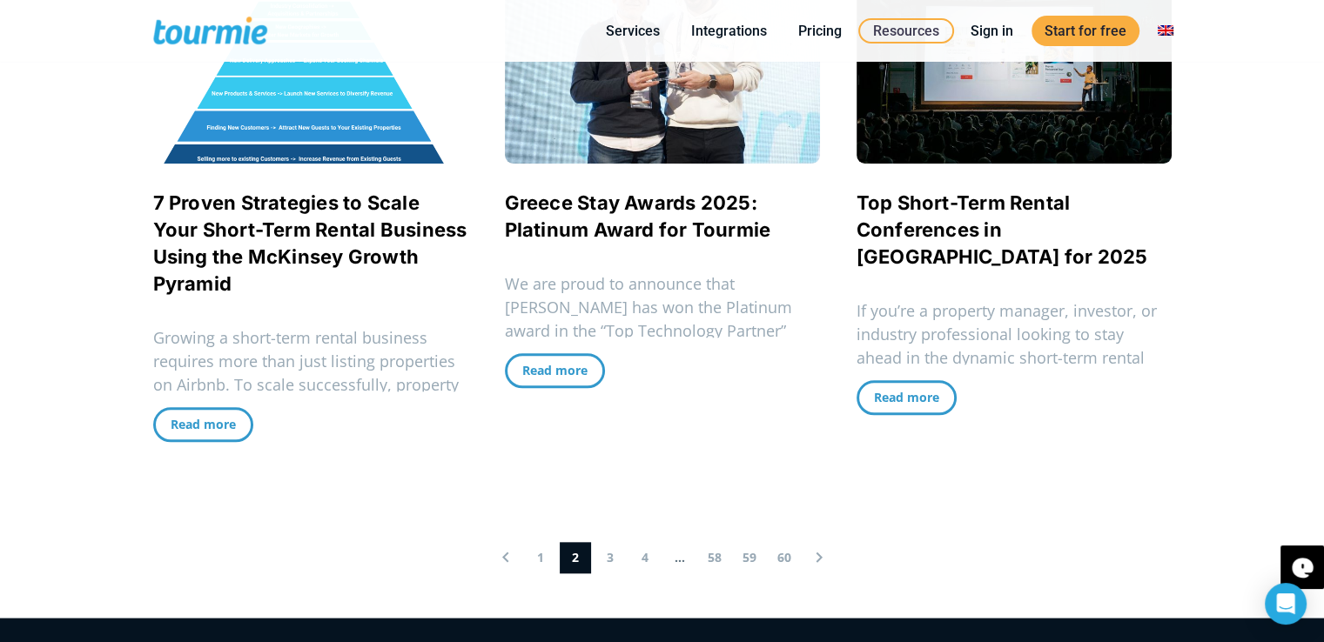
scroll to position [1651, 0]
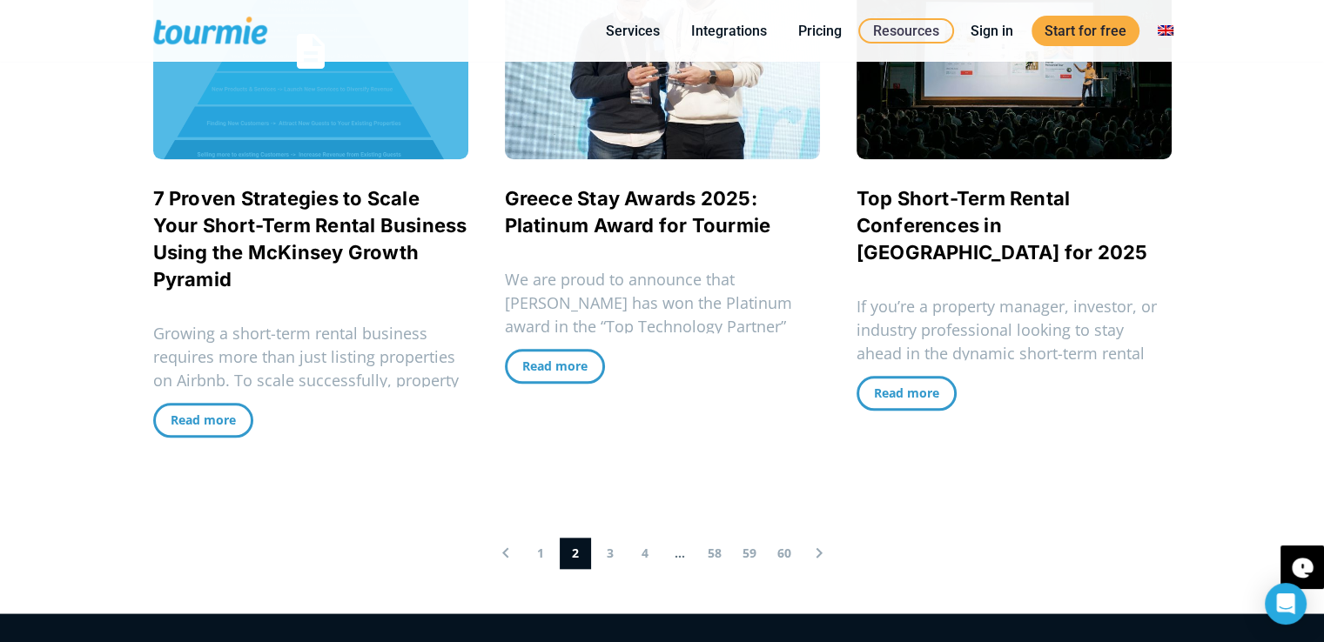
click at [432, 225] on link "7 Proven Strategies to Scale Your Short-Term Rental Business Using the McKinsey…" at bounding box center [310, 239] width 314 height 104
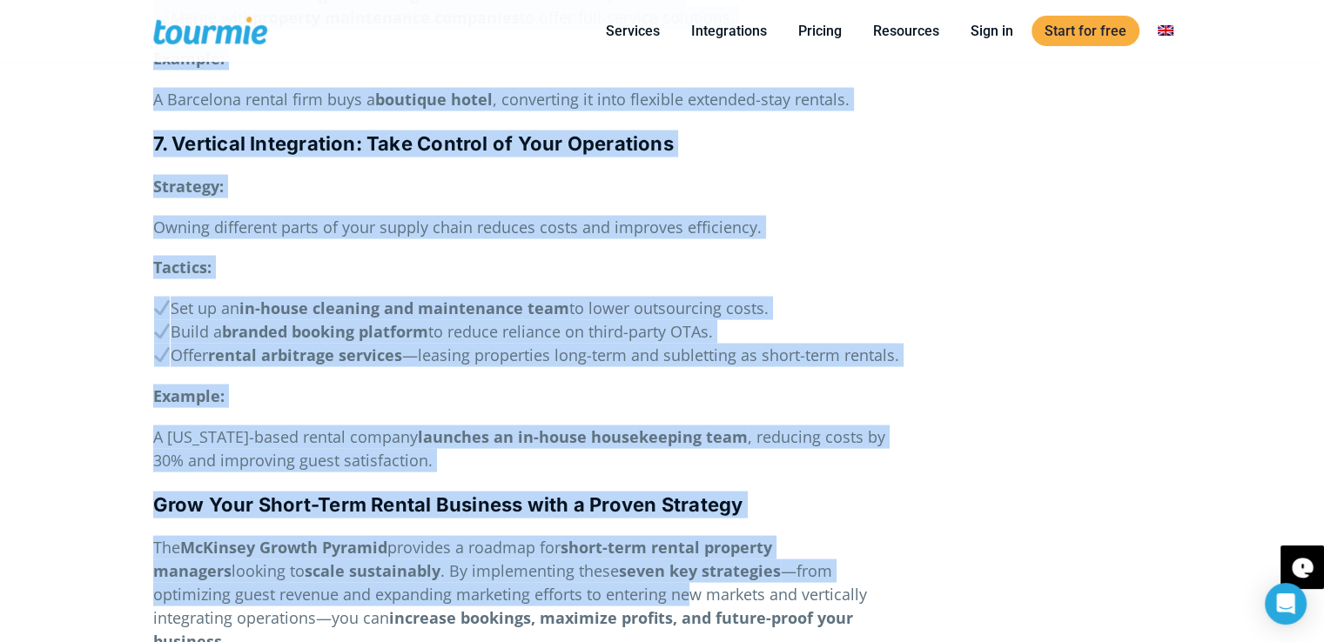
scroll to position [3459, 0]
drag, startPoint x: 132, startPoint y: 521, endPoint x: 559, endPoint y: 586, distance: 431.2
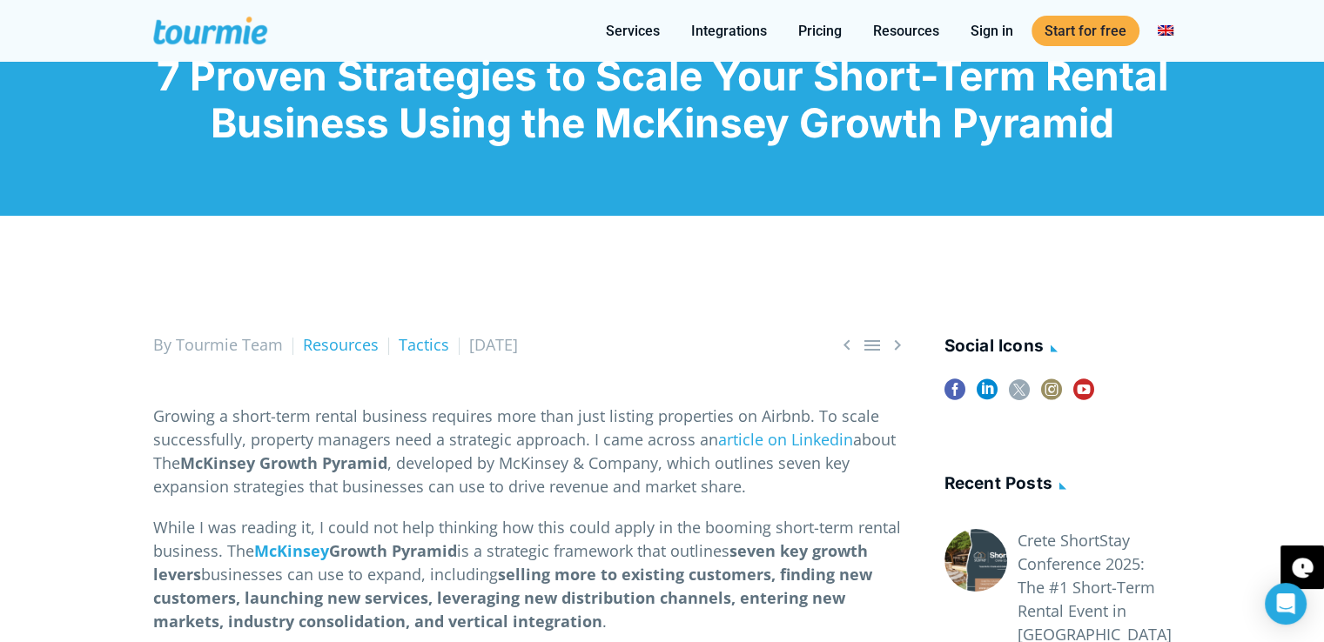
scroll to position [0, 0]
